Goal: Task Accomplishment & Management: Manage account settings

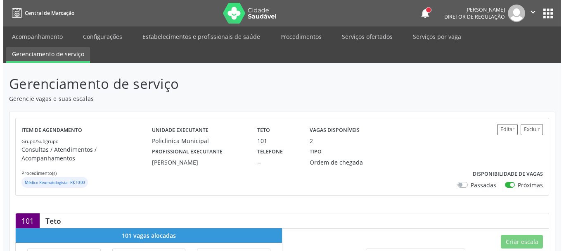
scroll to position [41, 0]
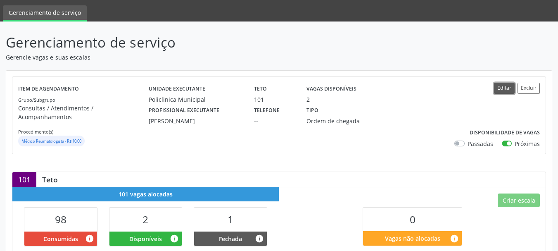
click at [502, 87] on button "Editar" at bounding box center [504, 88] width 21 height 11
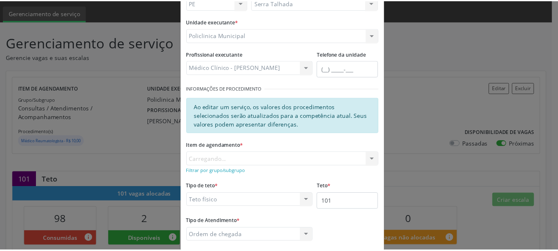
scroll to position [83, 0]
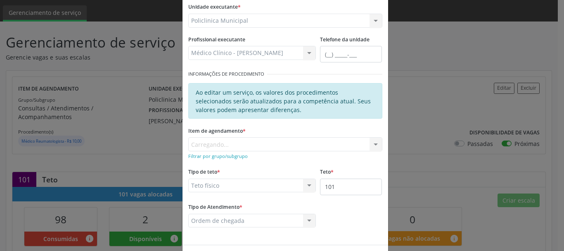
click at [447, 48] on div "Editar Serviço × Informações de Local UF * PE PE Nenhum resultado encontrado pa…" at bounding box center [282, 125] width 564 height 251
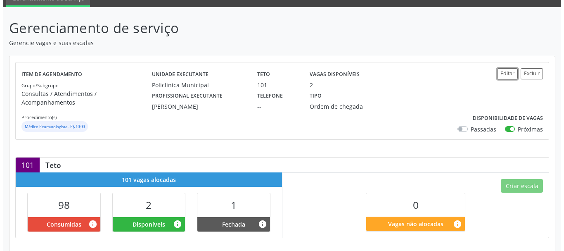
scroll to position [41, 0]
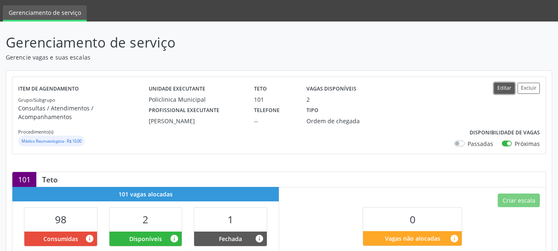
click at [503, 87] on button "Editar" at bounding box center [504, 88] width 21 height 11
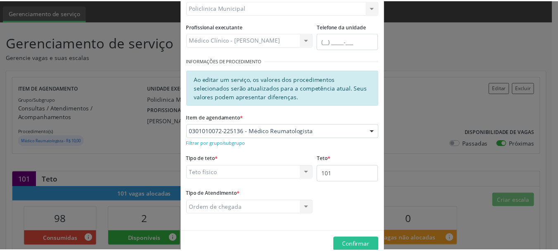
scroll to position [113, 0]
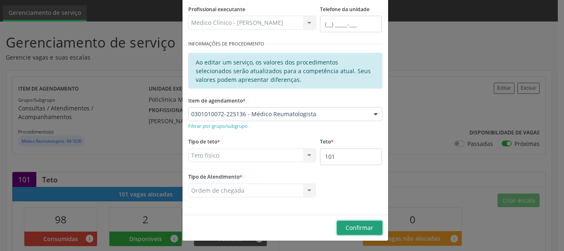
click at [363, 224] on span "Confirmar" at bounding box center [360, 227] width 28 height 8
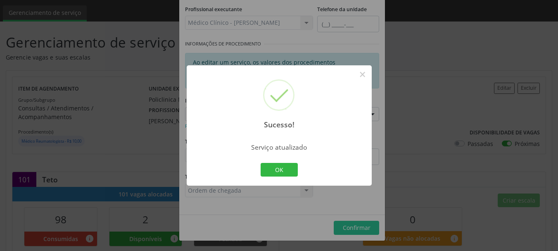
click at [299, 164] on div "OK Cancel" at bounding box center [279, 169] width 41 height 17
click at [278, 169] on button "OK" at bounding box center [279, 170] width 37 height 14
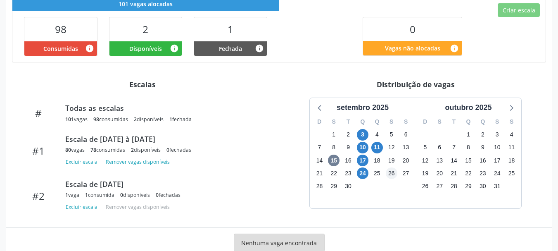
scroll to position [247, 0]
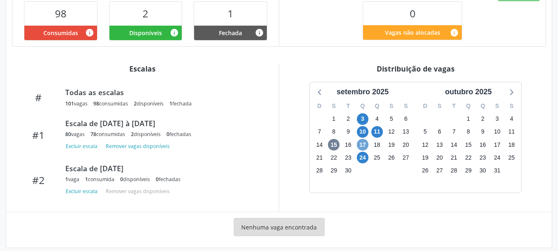
click at [365, 139] on span "17" at bounding box center [363, 145] width 12 height 12
click at [361, 139] on span "17" at bounding box center [363, 145] width 12 height 12
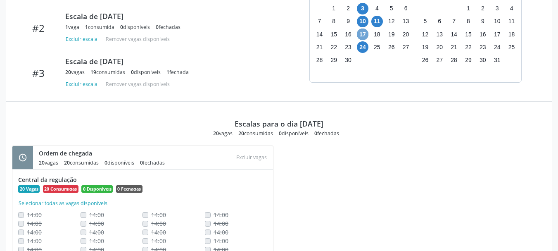
scroll to position [343, 0]
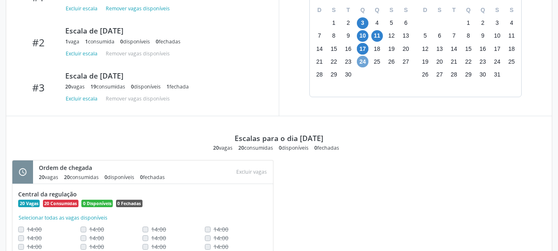
click at [363, 56] on span "24" at bounding box center [363, 62] width 12 height 12
click at [362, 56] on span "24" at bounding box center [363, 62] width 12 height 12
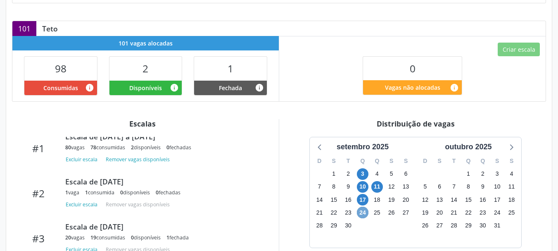
scroll to position [207, 0]
